Goal: Connect with others: Connect with others

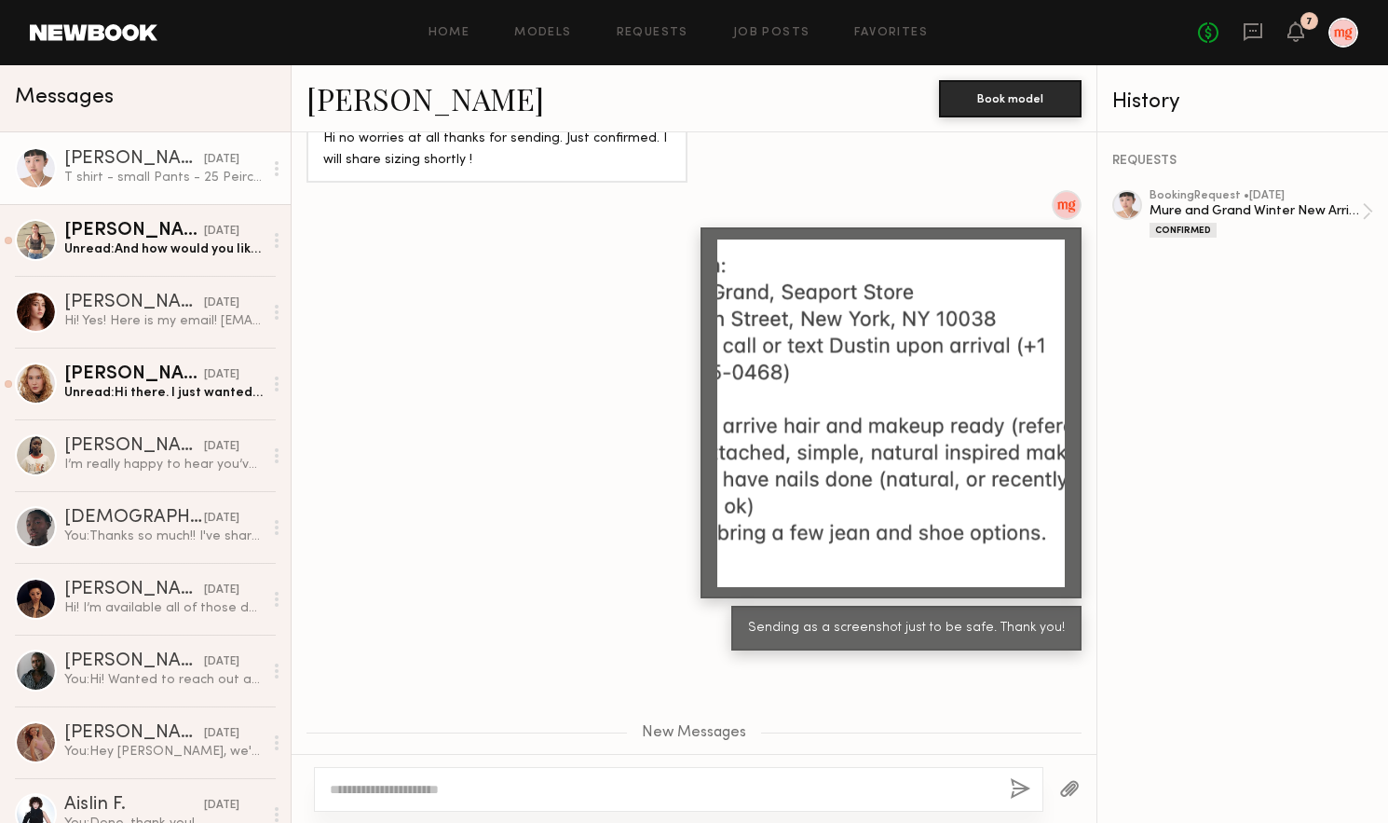
scroll to position [2055, 0]
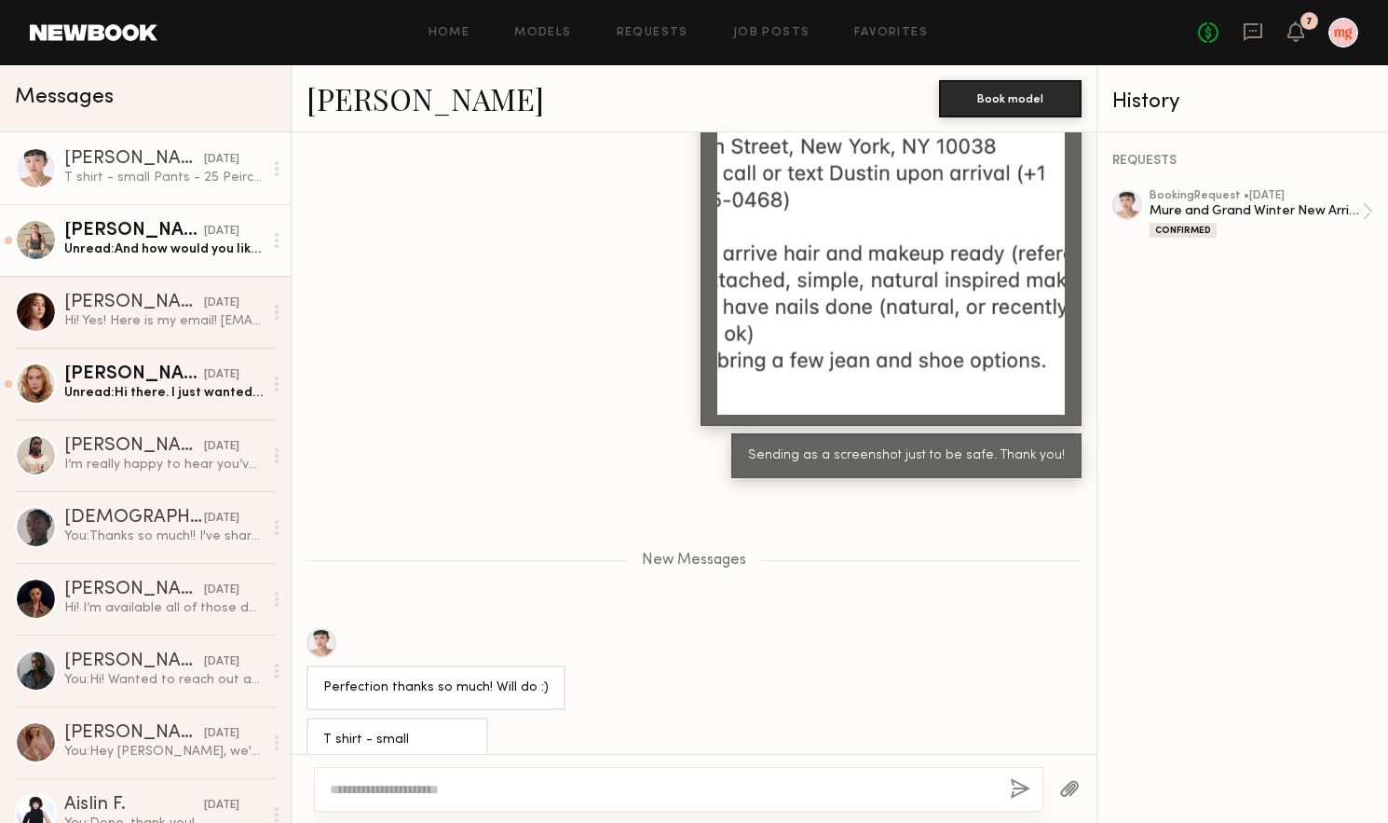
click at [204, 229] on div "yesterday" at bounding box center [221, 232] width 35 height 18
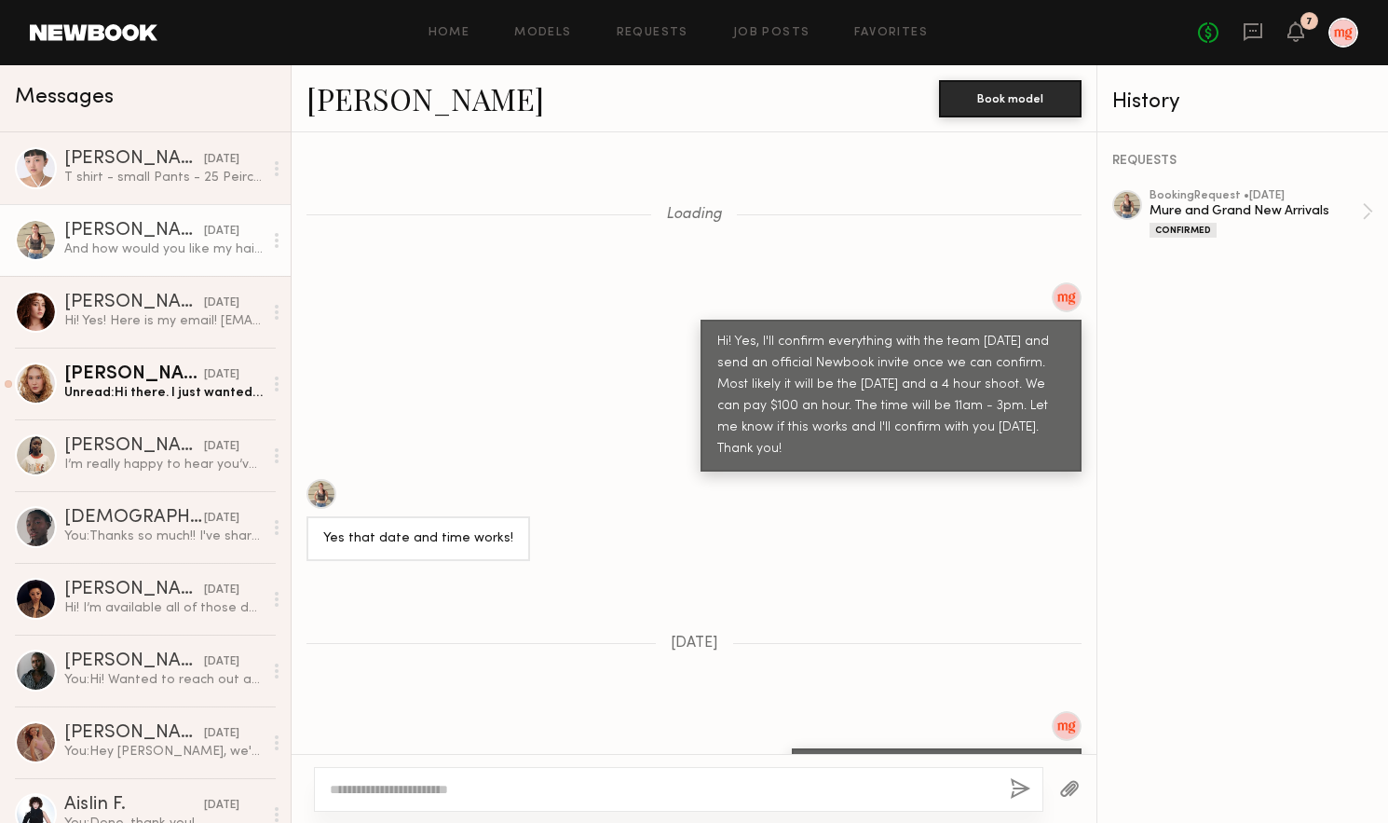
scroll to position [1103, 0]
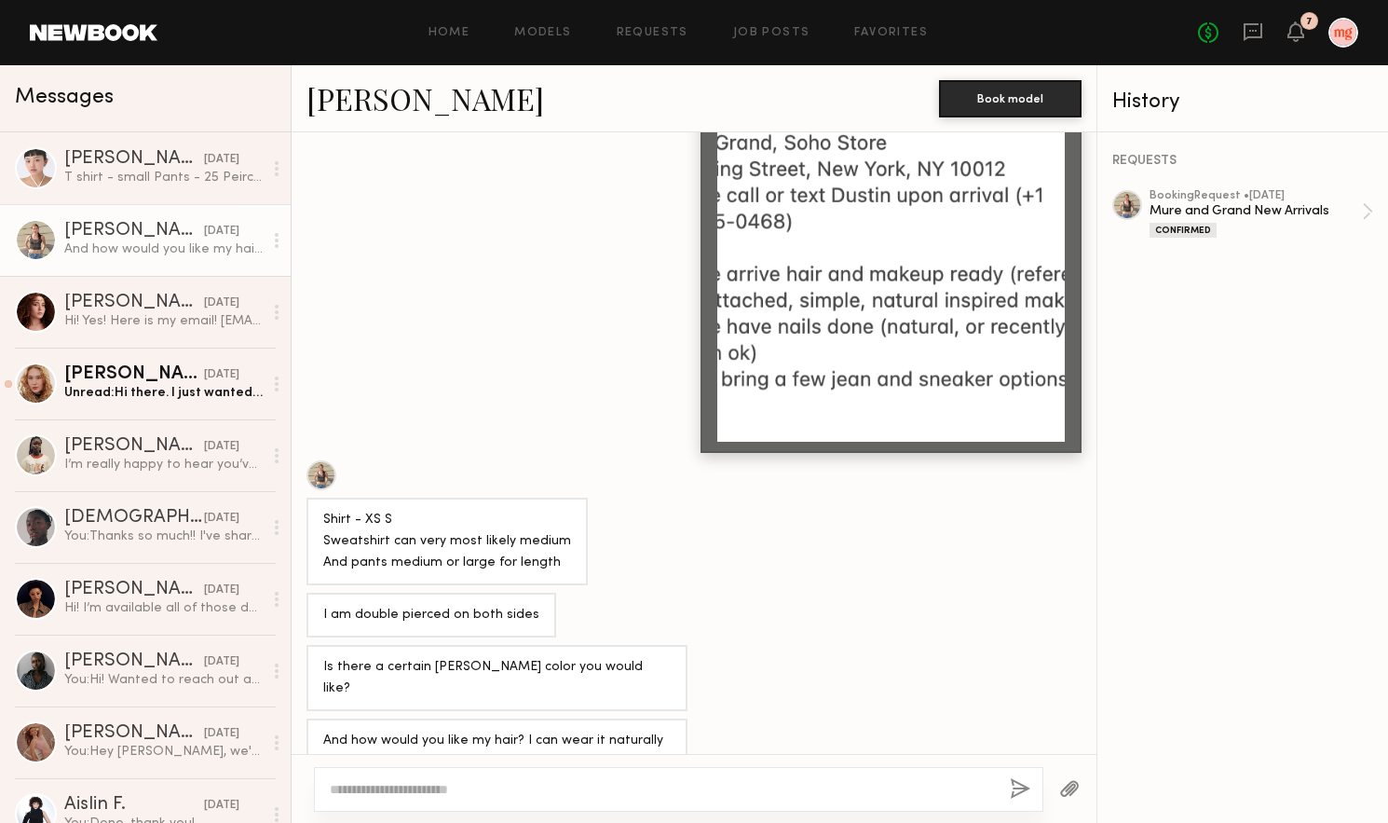
click at [322, 460] on div at bounding box center [322, 475] width 30 height 30
click at [693, 782] on textarea at bounding box center [662, 789] width 665 height 19
type textarea "**********"
click at [1071, 787] on button "button" at bounding box center [1070, 789] width 21 height 23
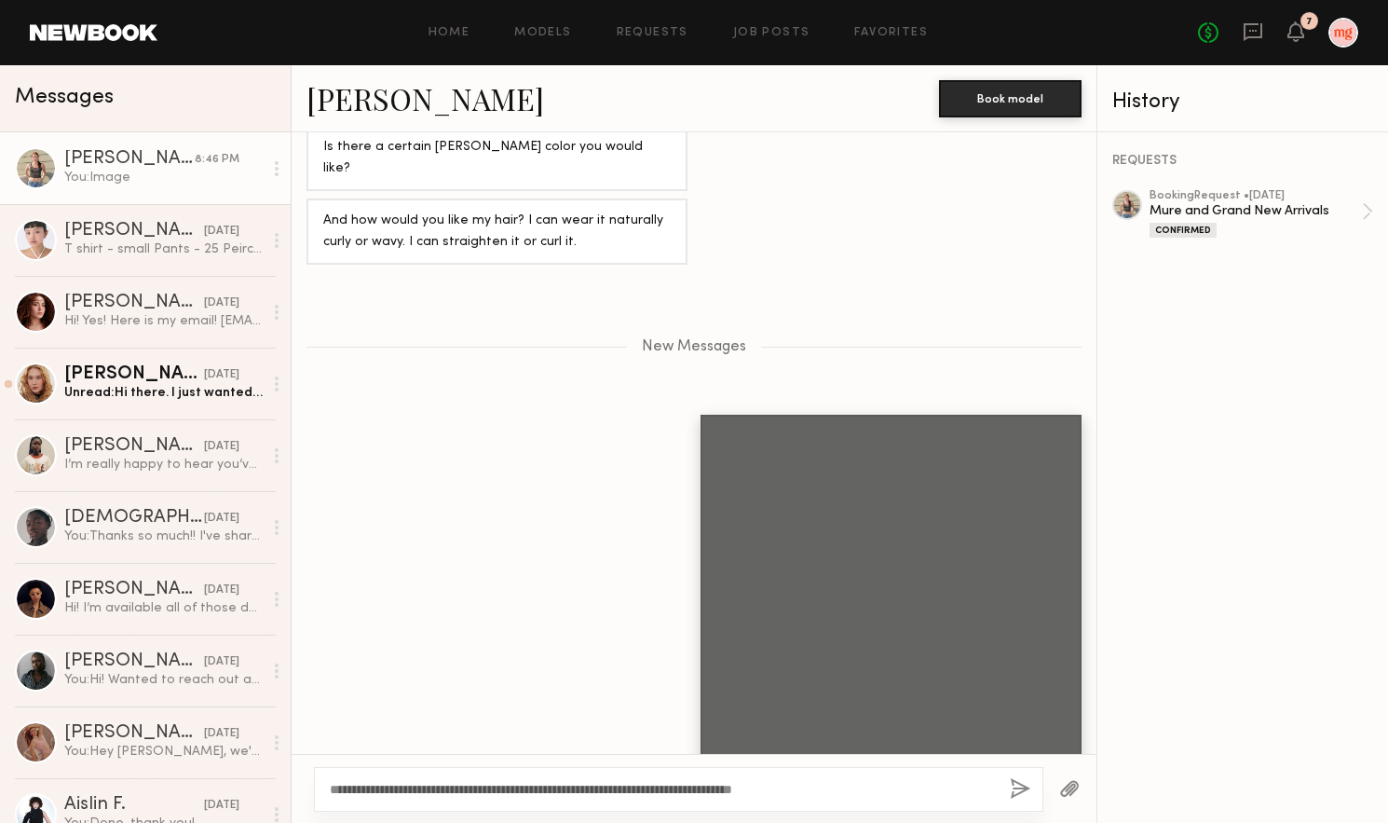
click at [1020, 779] on button "button" at bounding box center [1020, 789] width 21 height 23
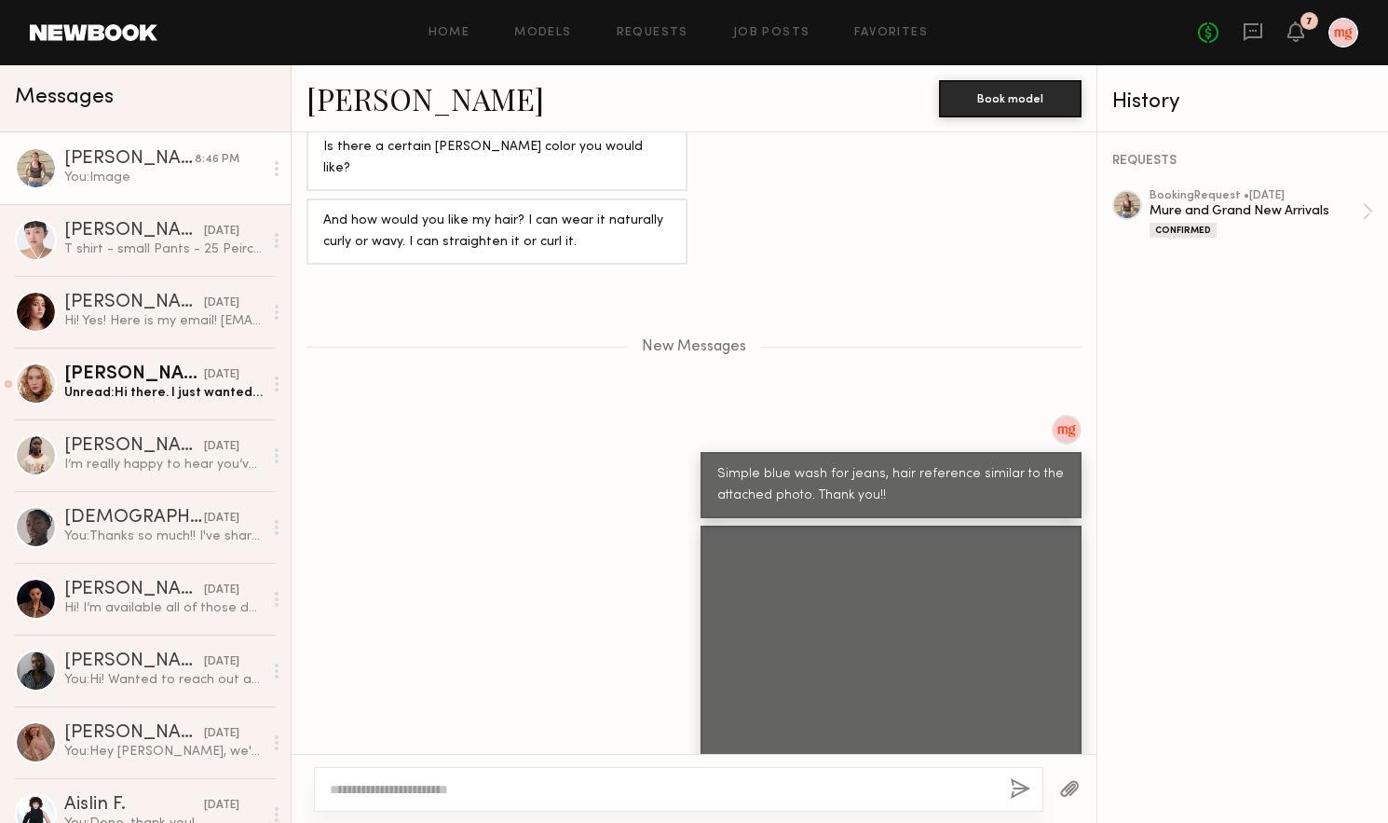
scroll to position [1734, 0]
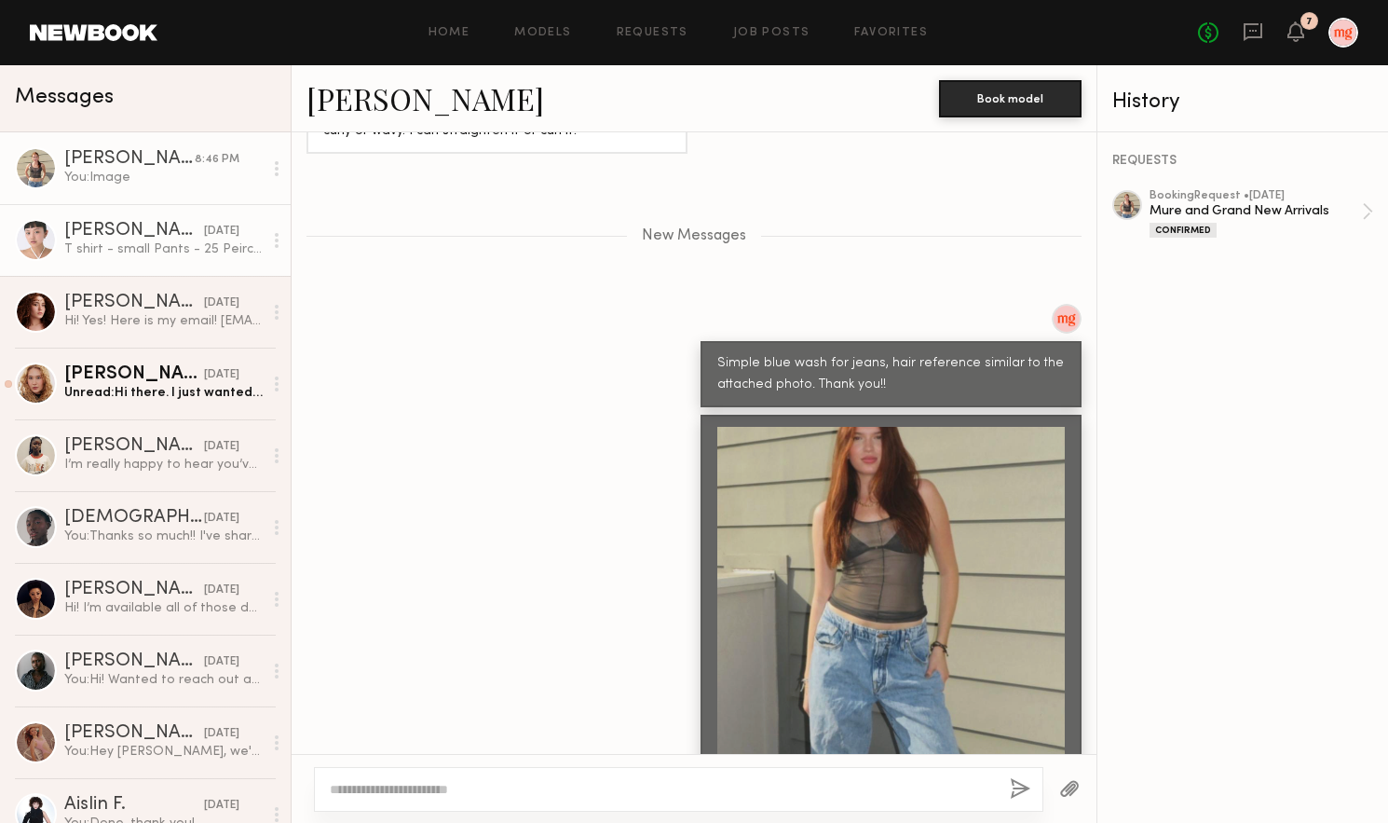
click at [142, 254] on div "T shirt - small Pants - 25 Peircings - 2 right, 3 left" at bounding box center [163, 249] width 198 height 18
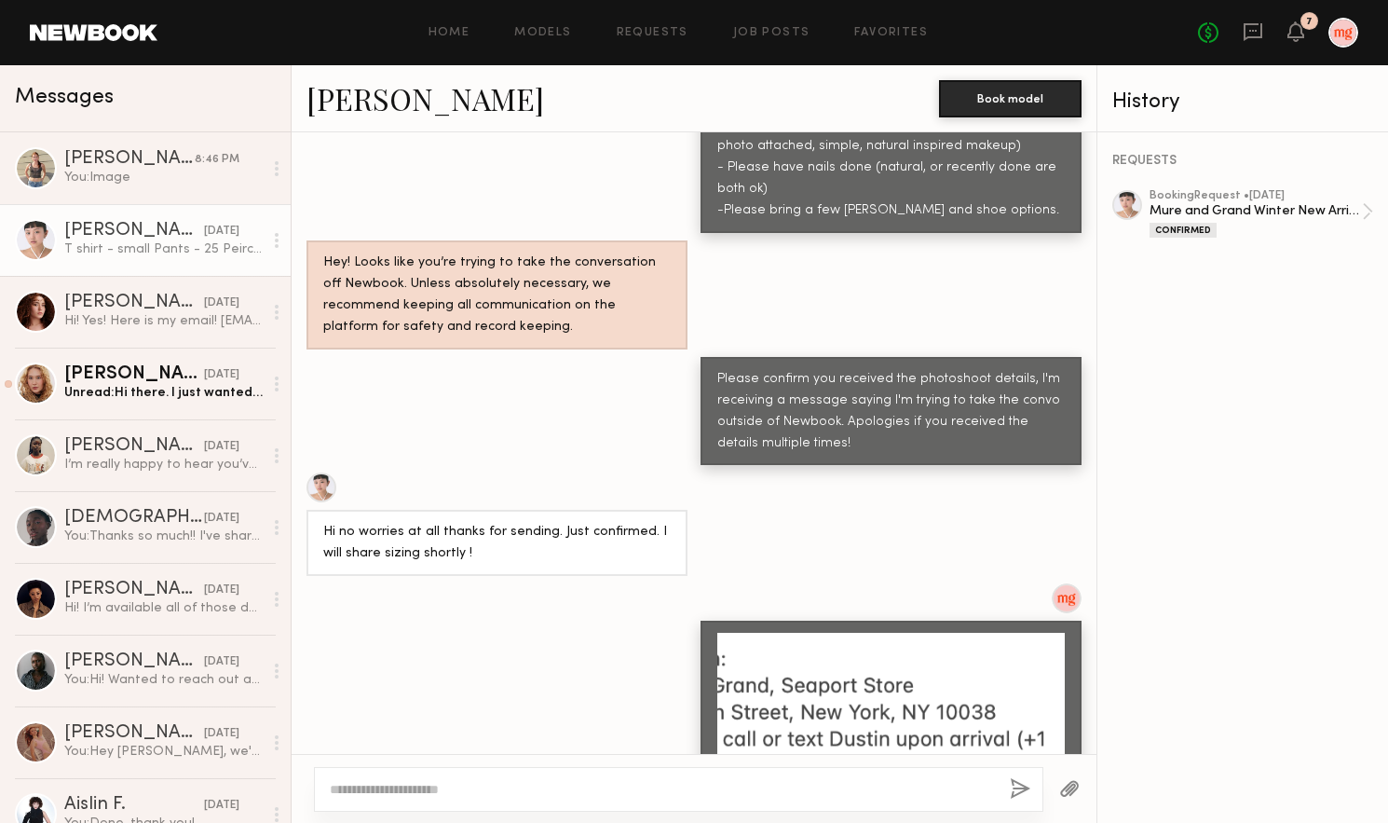
scroll to position [1913, 0]
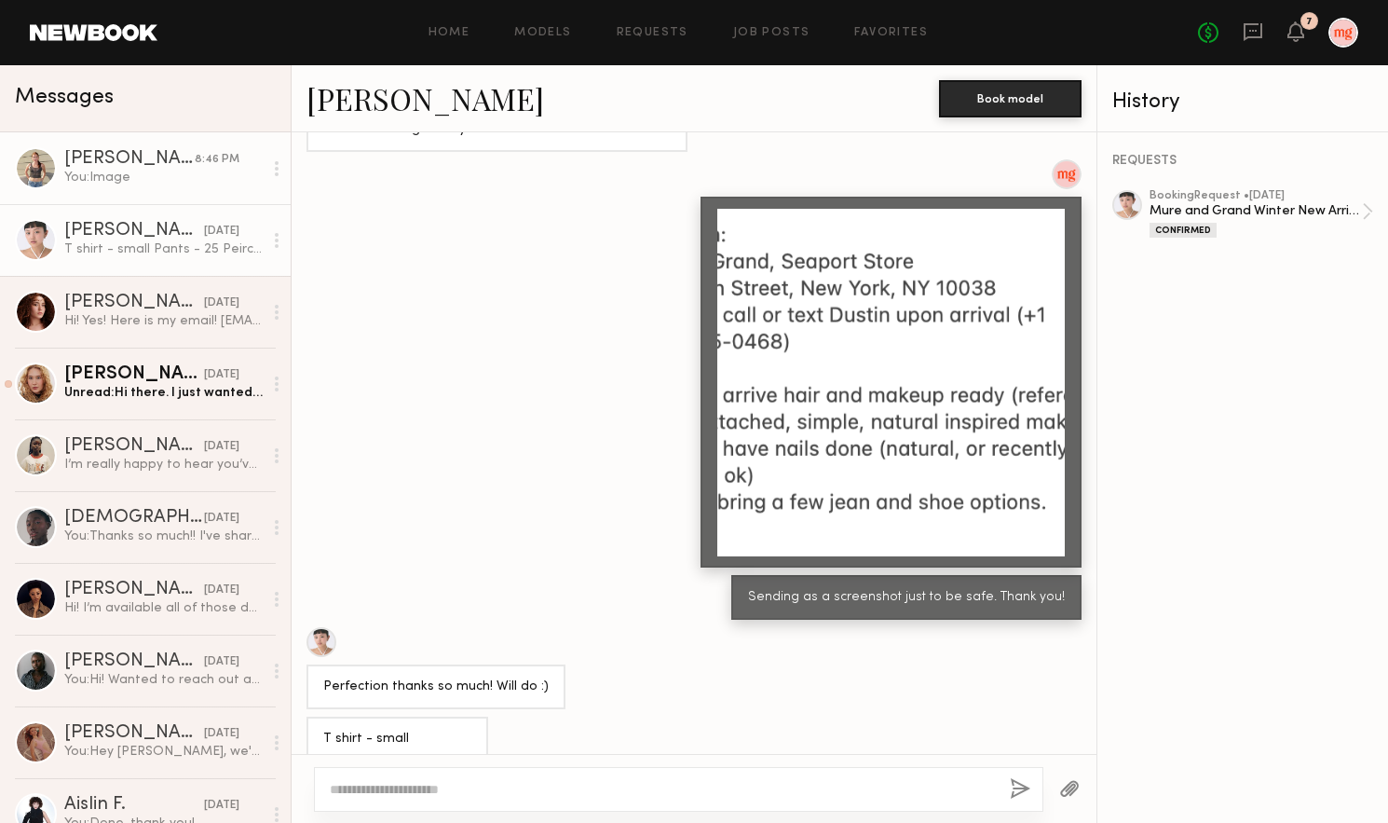
click at [105, 167] on div "Grace R." at bounding box center [129, 159] width 130 height 19
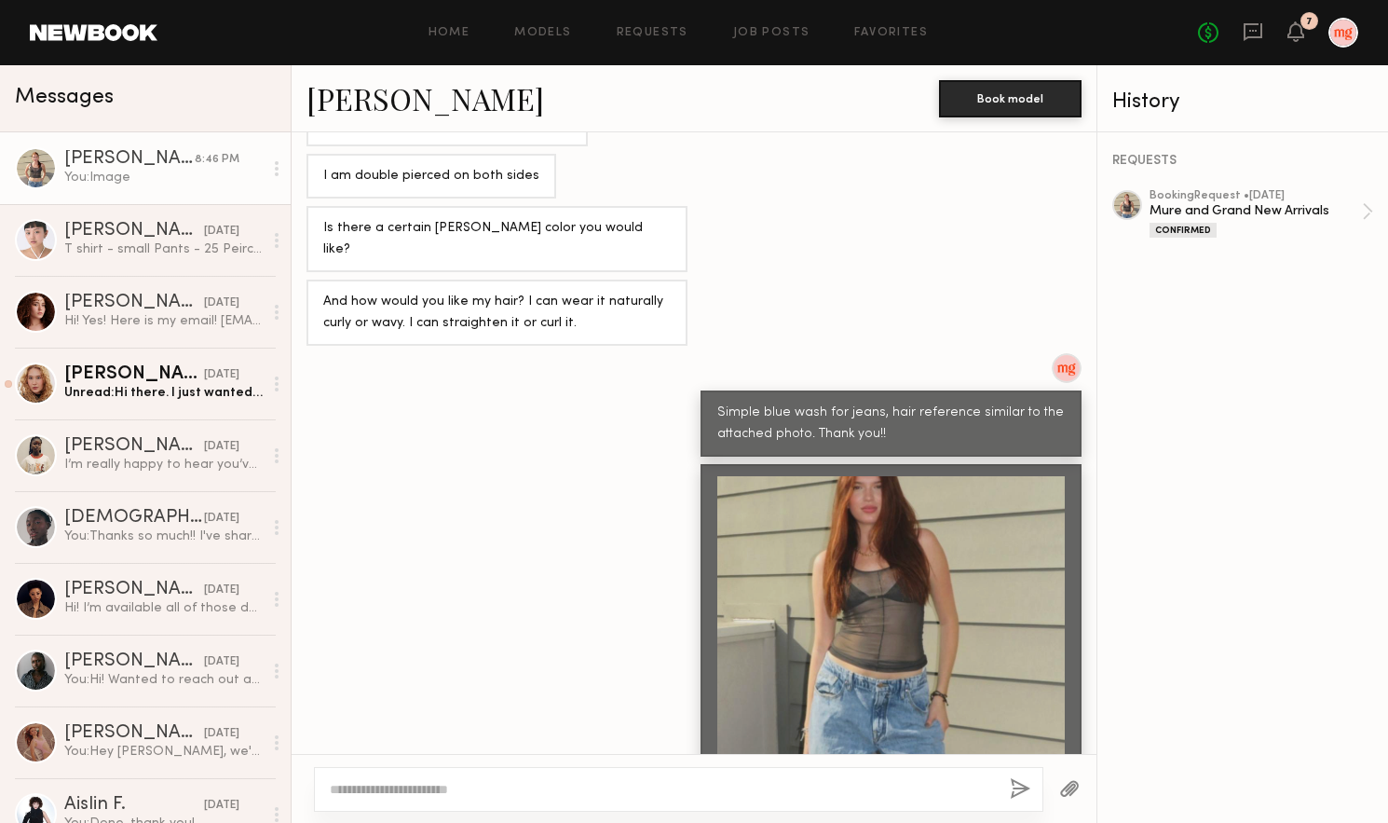
scroll to position [1645, 0]
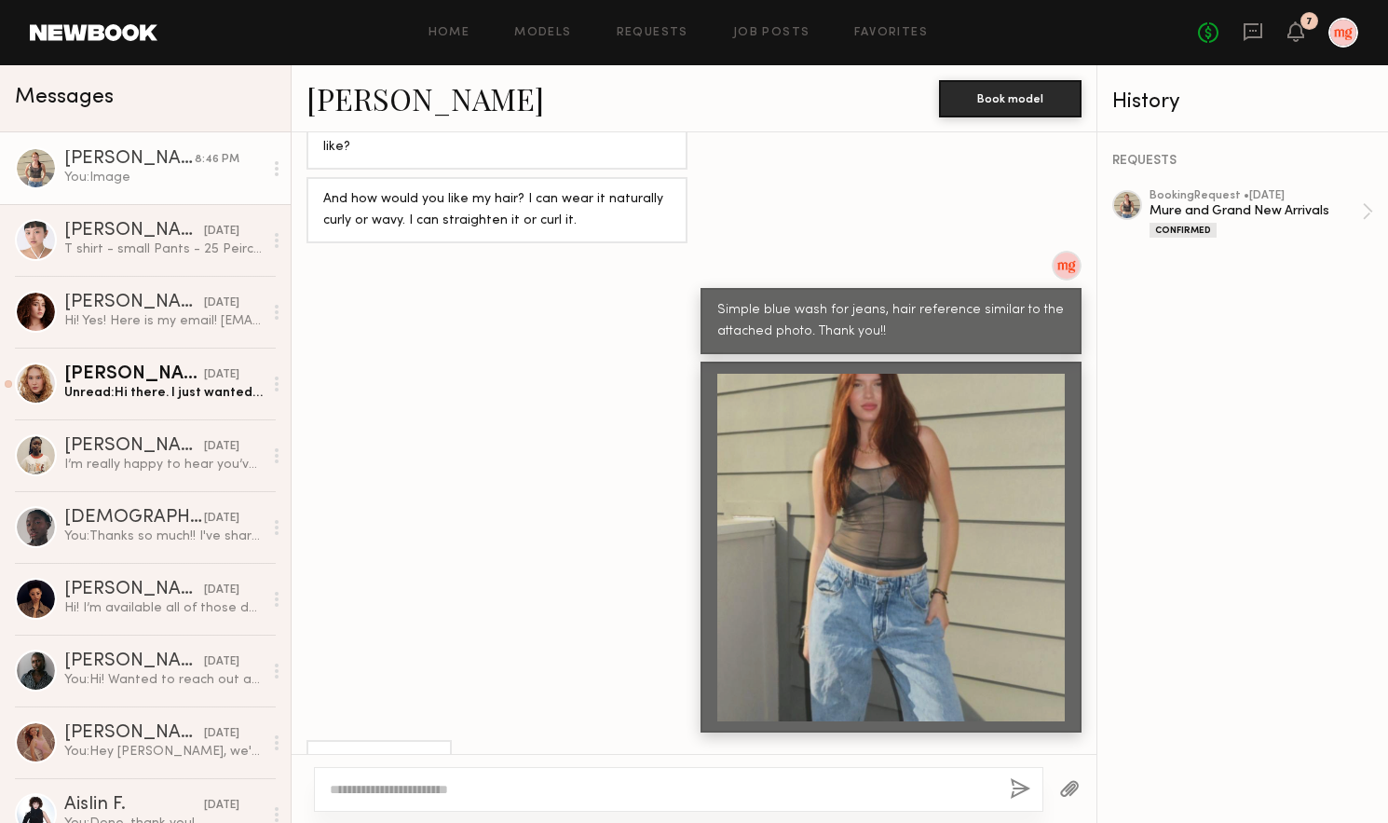
click at [359, 103] on link "Grace R." at bounding box center [426, 98] width 238 height 40
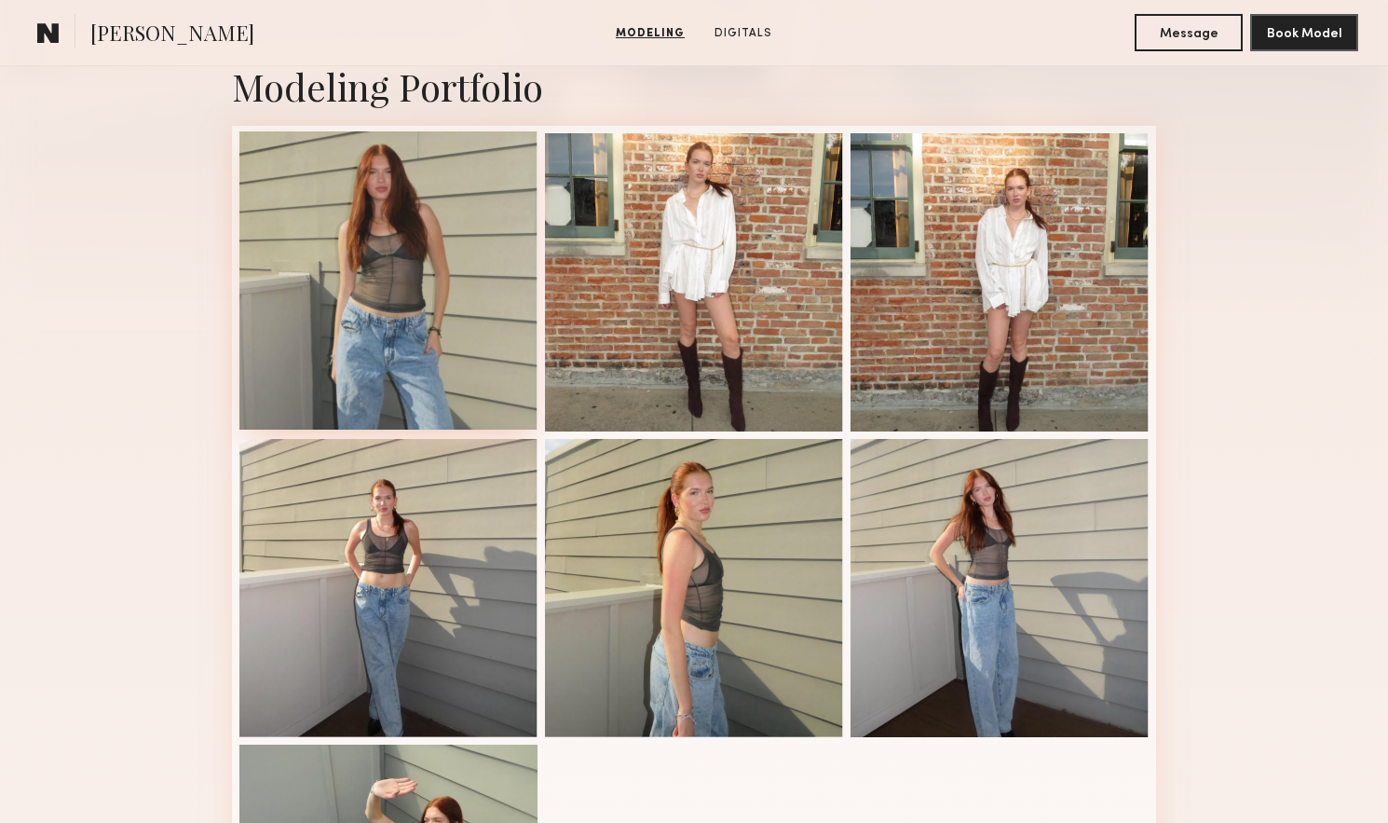
scroll to position [405, 0]
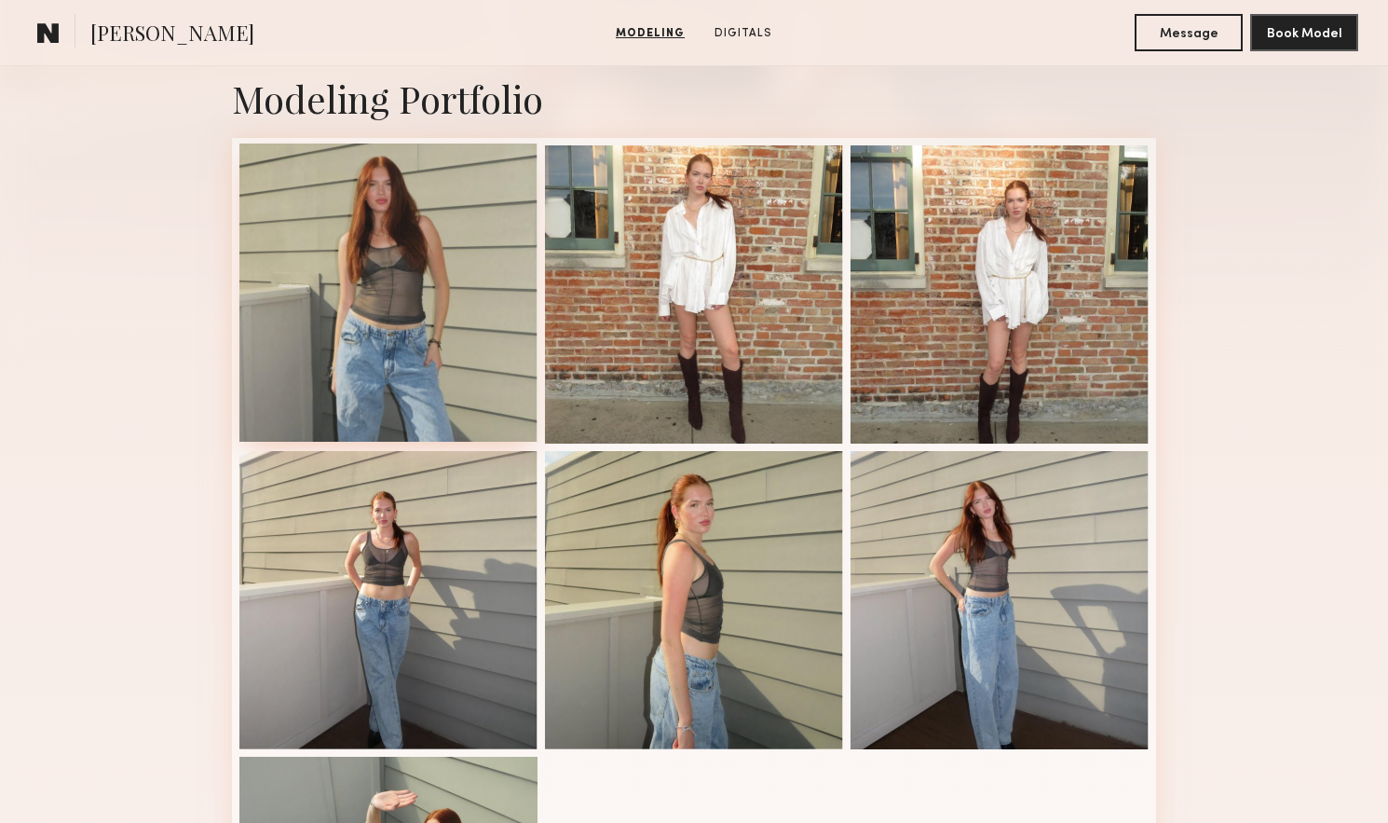
click at [391, 322] on div at bounding box center [388, 293] width 298 height 298
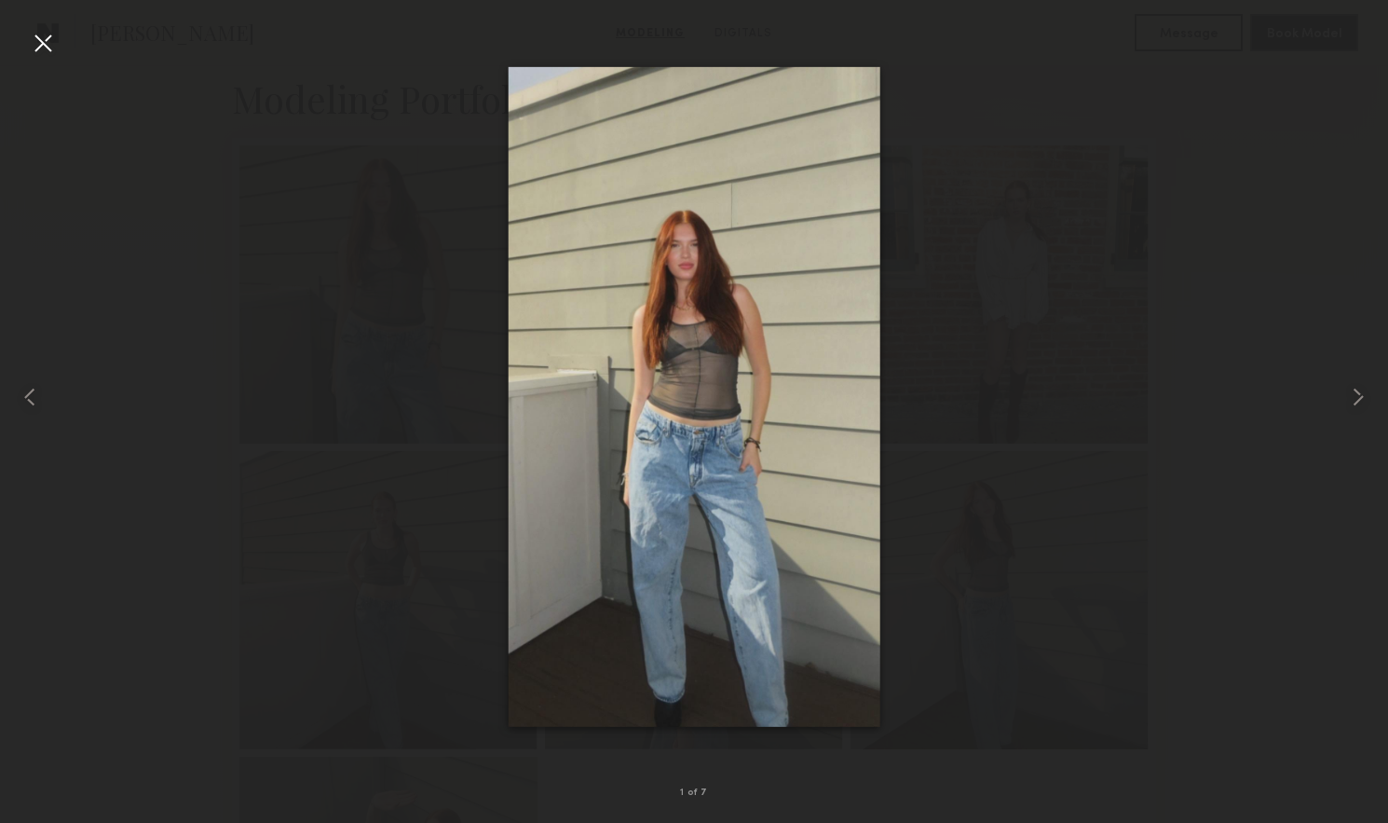
click at [35, 50] on div at bounding box center [43, 43] width 30 height 30
